Goal: Transaction & Acquisition: Purchase product/service

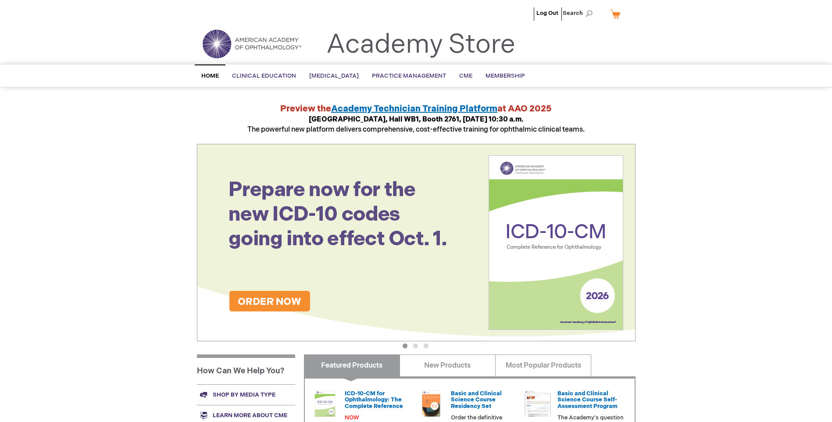
scroll to position [132, 0]
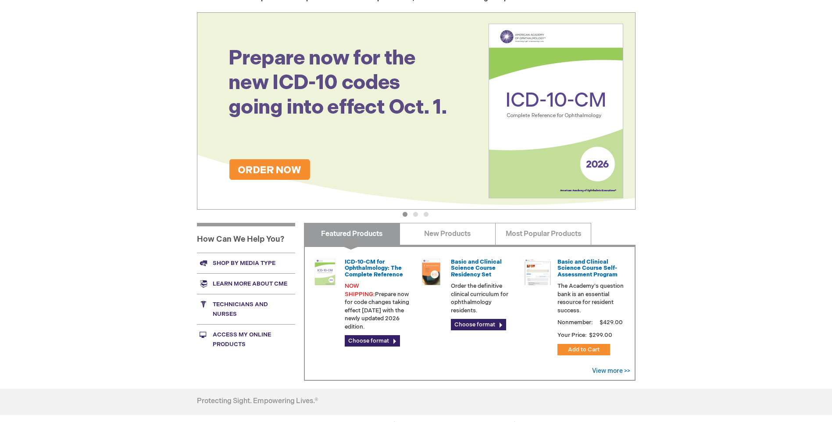
click at [265, 260] on link "Shop by media type" at bounding box center [246, 263] width 98 height 21
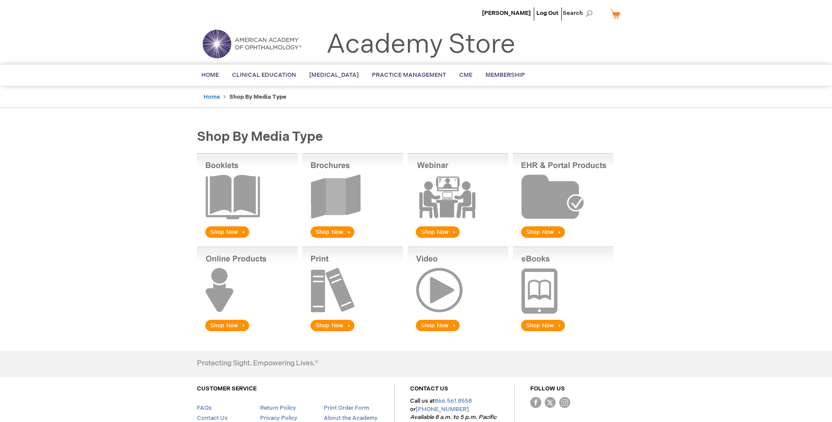
click at [324, 231] on img at bounding box center [352, 196] width 101 height 86
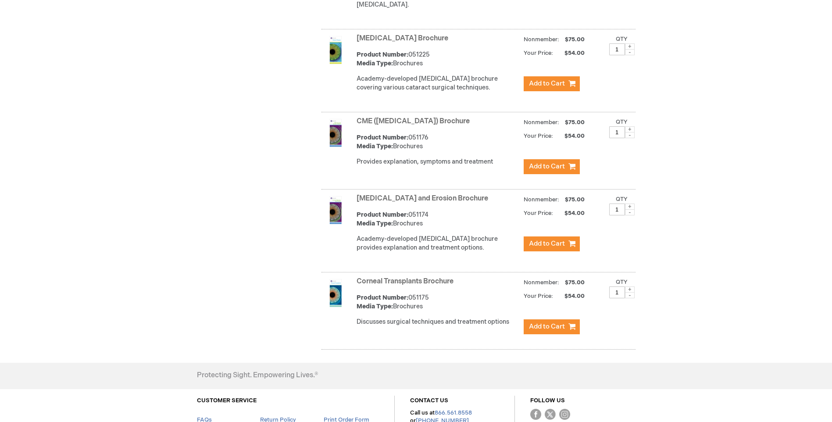
scroll to position [746, 0]
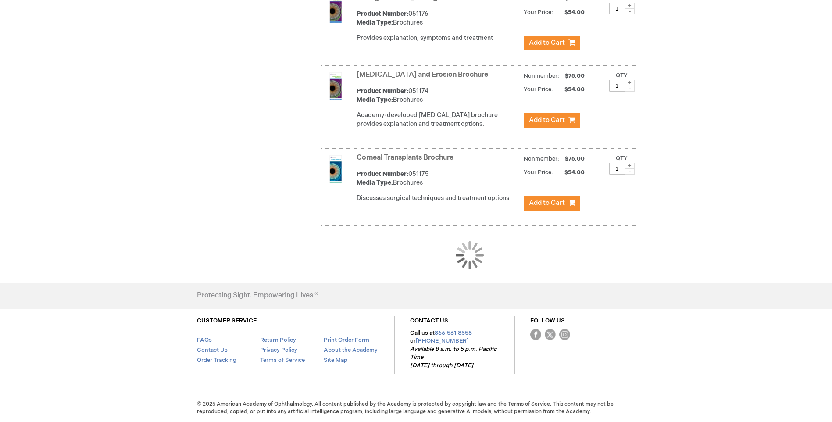
scroll to position [792, 0]
